Goal: Information Seeking & Learning: Understand process/instructions

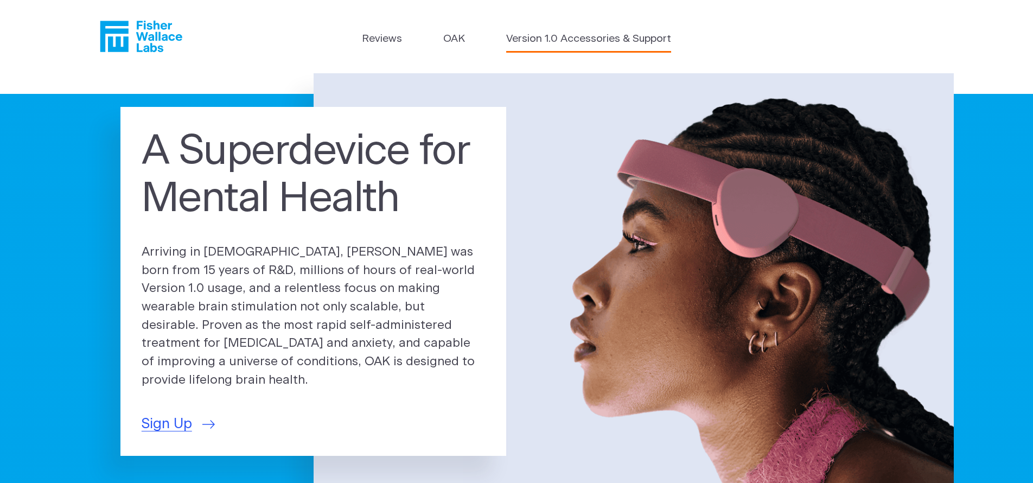
click at [638, 35] on link "Version 1.0 Accessories & Support" at bounding box center [588, 39] width 165 height 16
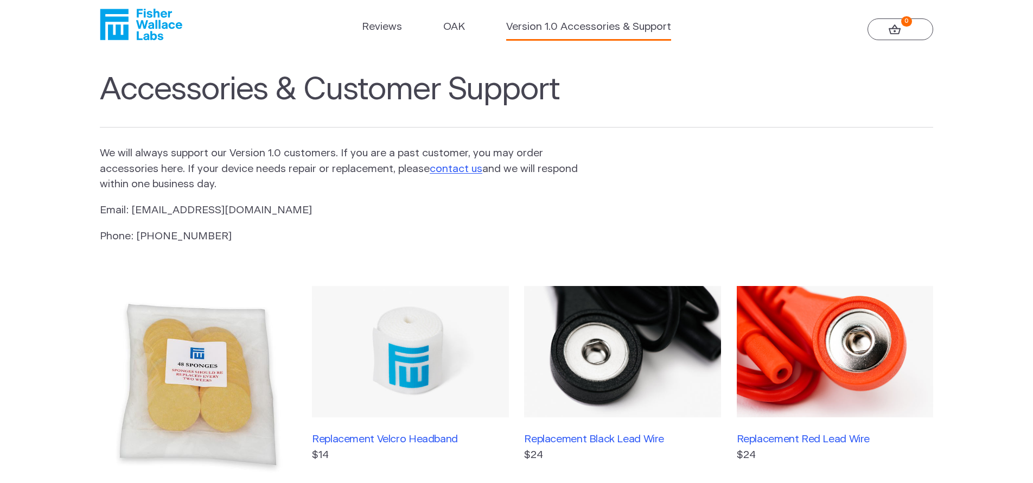
scroll to position [14, 0]
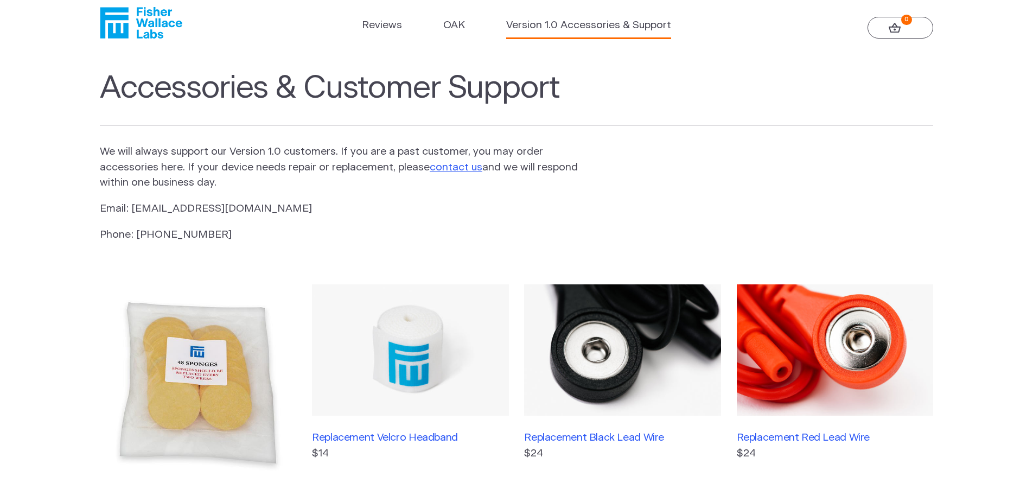
click at [199, 382] on img at bounding box center [198, 382] width 196 height 196
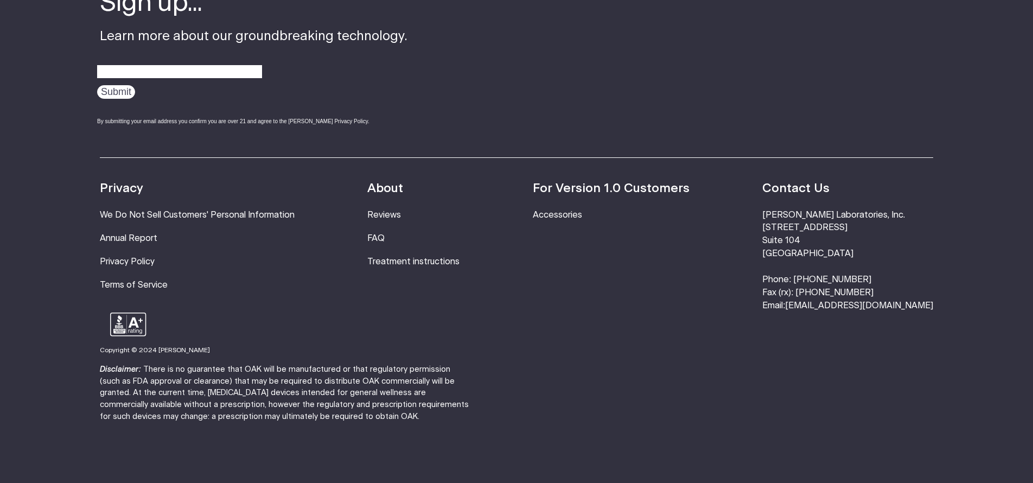
scroll to position [716, 0]
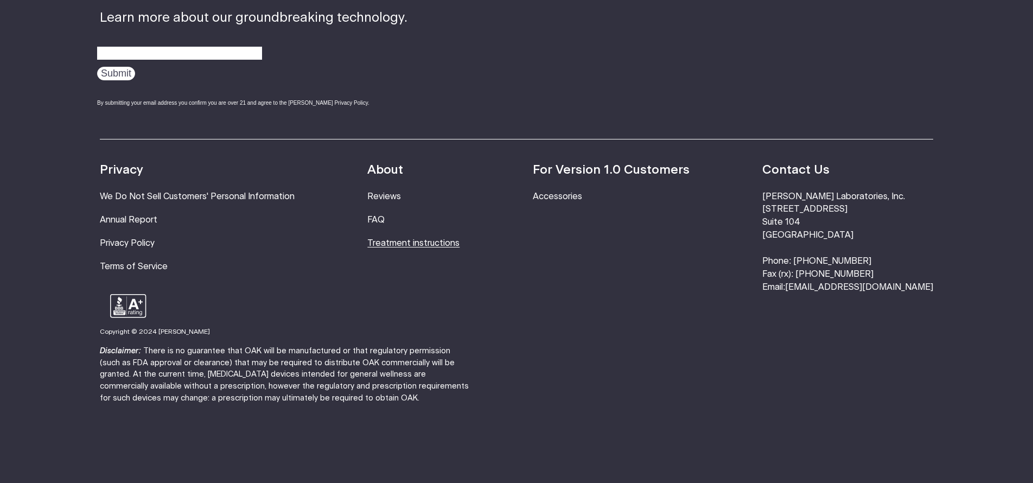
click at [457, 243] on link "Treatment instructions" at bounding box center [413, 243] width 92 height 9
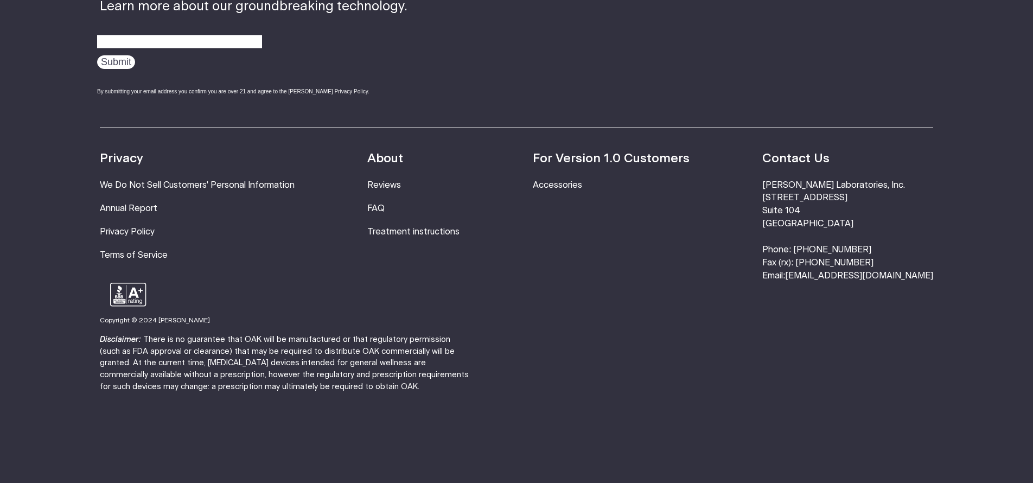
scroll to position [730, 0]
click at [840, 271] on link "[EMAIL_ADDRESS][DOMAIN_NAME]" at bounding box center [859, 275] width 148 height 9
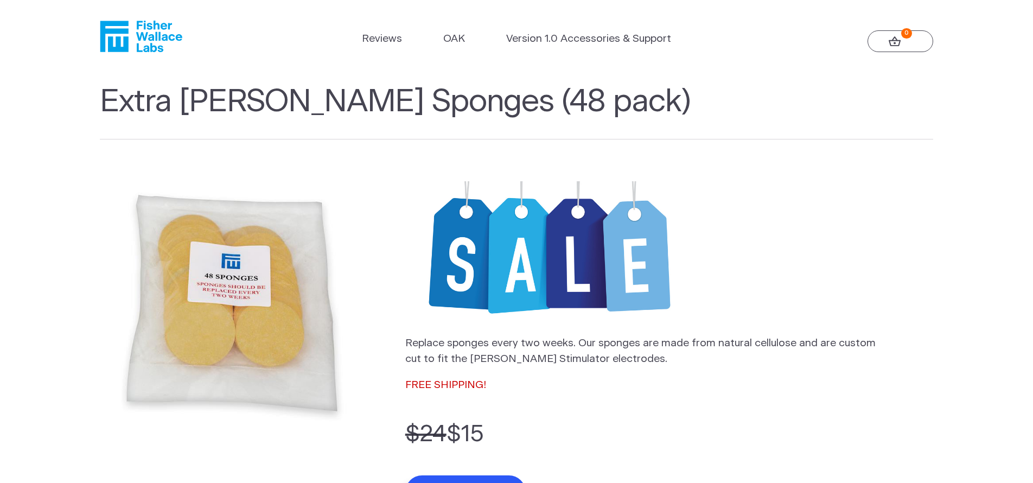
scroll to position [0, 0]
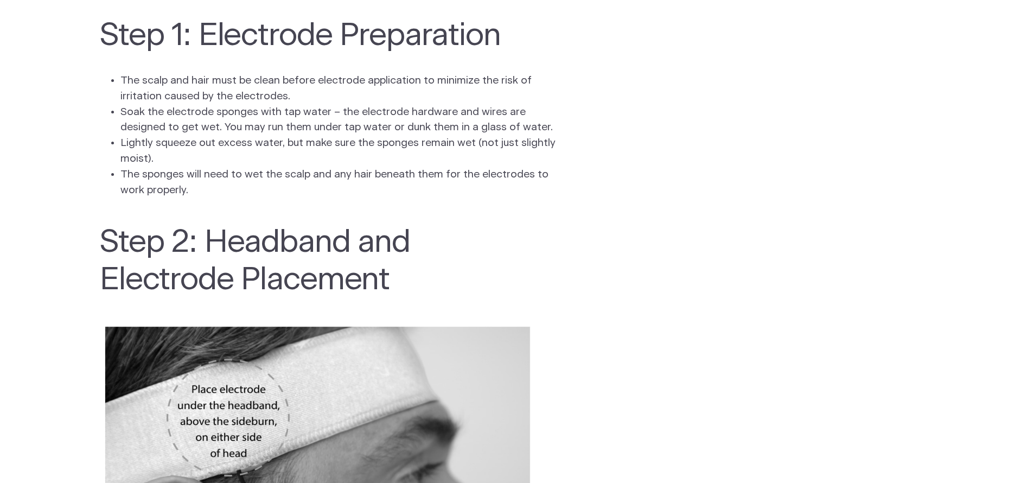
scroll to position [1138, 0]
